Goal: Transaction & Acquisition: Subscribe to service/newsletter

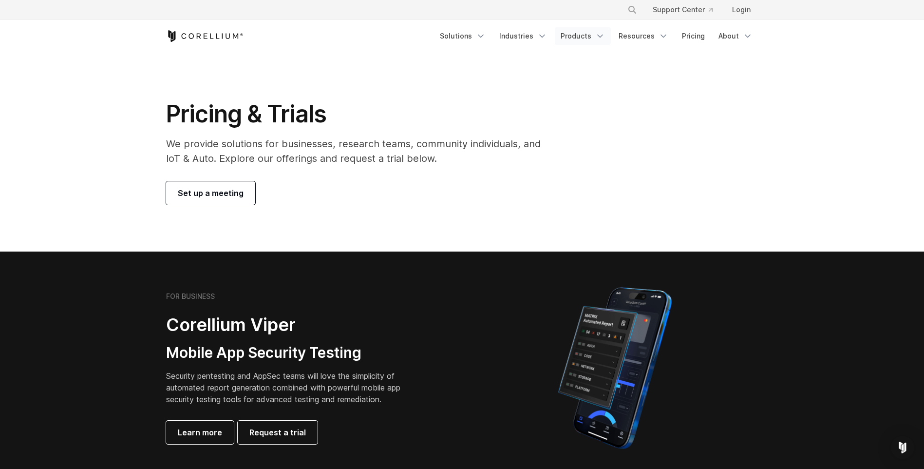
click at [568, 34] on link "Products" at bounding box center [583, 36] width 56 height 18
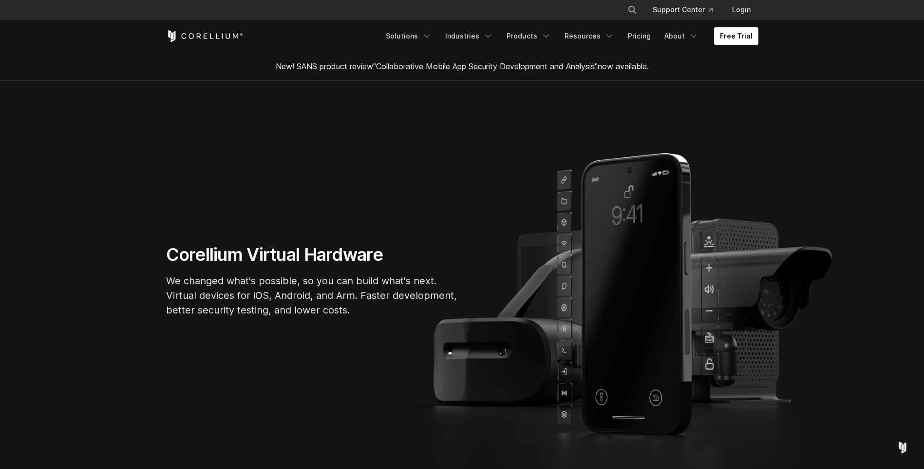
click at [750, 36] on link "Free Trial" at bounding box center [736, 36] width 44 height 18
